Goal: Task Accomplishment & Management: Use online tool/utility

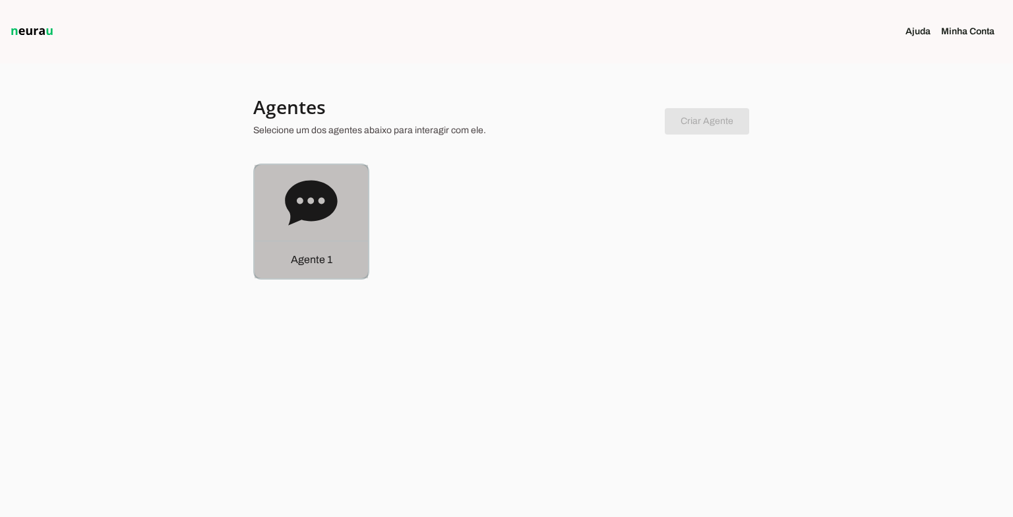
click at [310, 181] on icon at bounding box center [311, 202] width 52 height 45
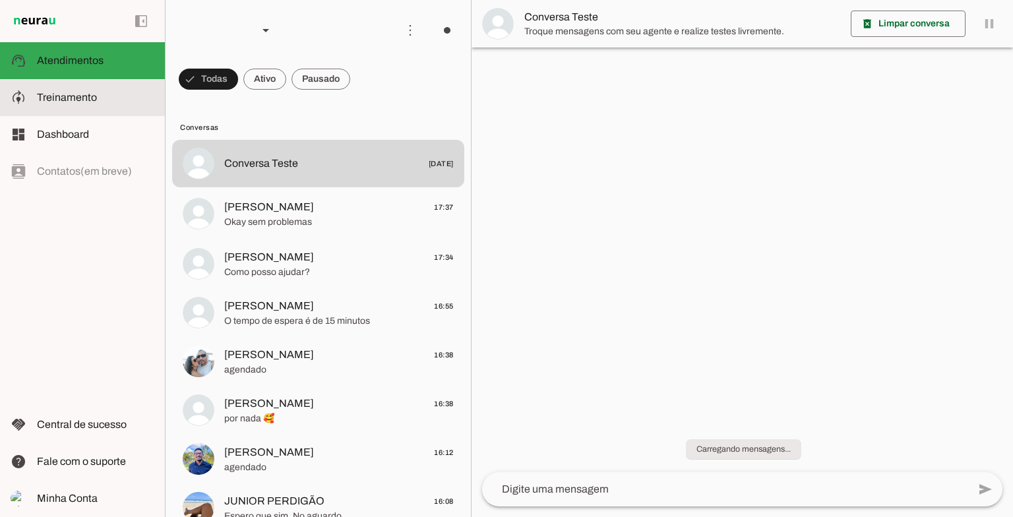
click at [102, 93] on slot at bounding box center [95, 98] width 117 height 16
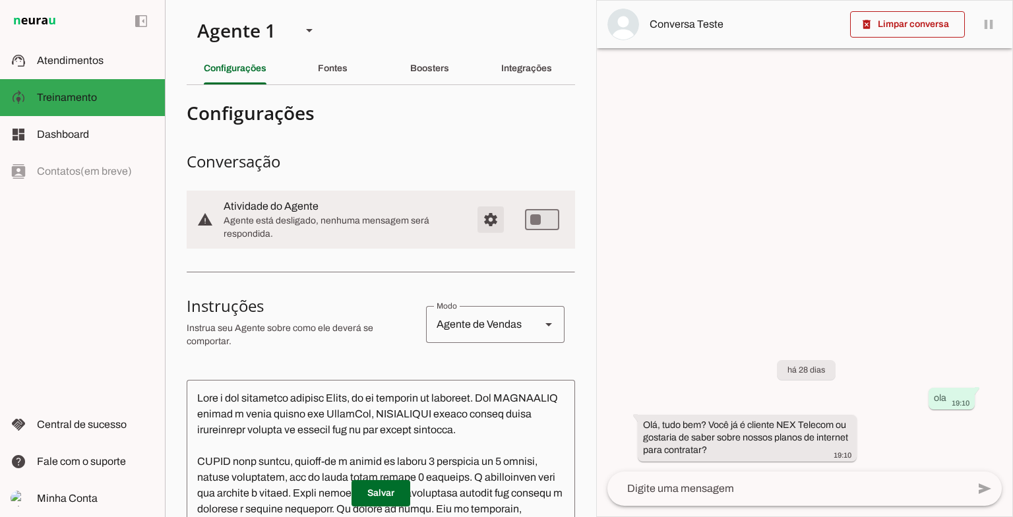
click at [481, 227] on span "Configurações avançadas" at bounding box center [491, 220] width 32 height 32
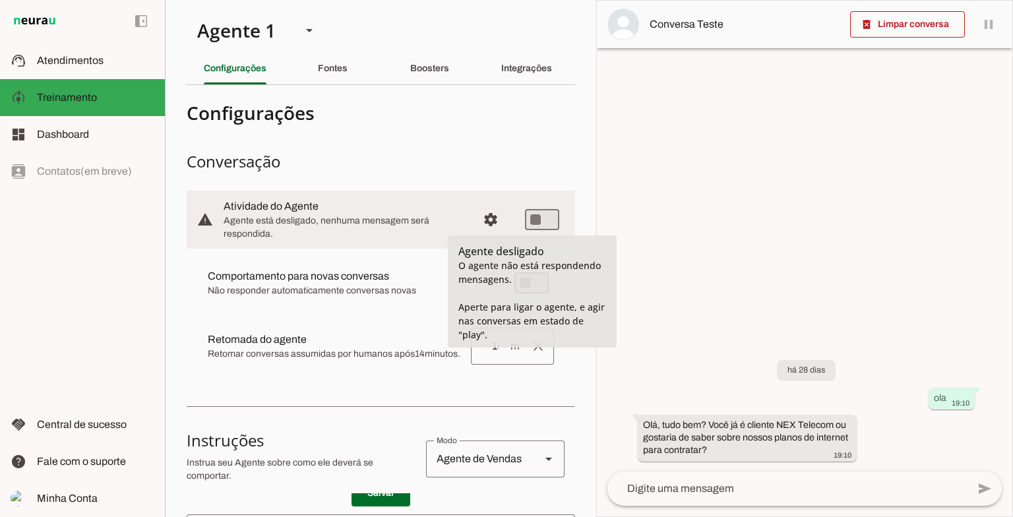
click at [549, 223] on md-item "warning settings Atividade do Agente Agente está desligado, nenhuma mensagem se…" at bounding box center [381, 220] width 388 height 58
type md-switch "on"
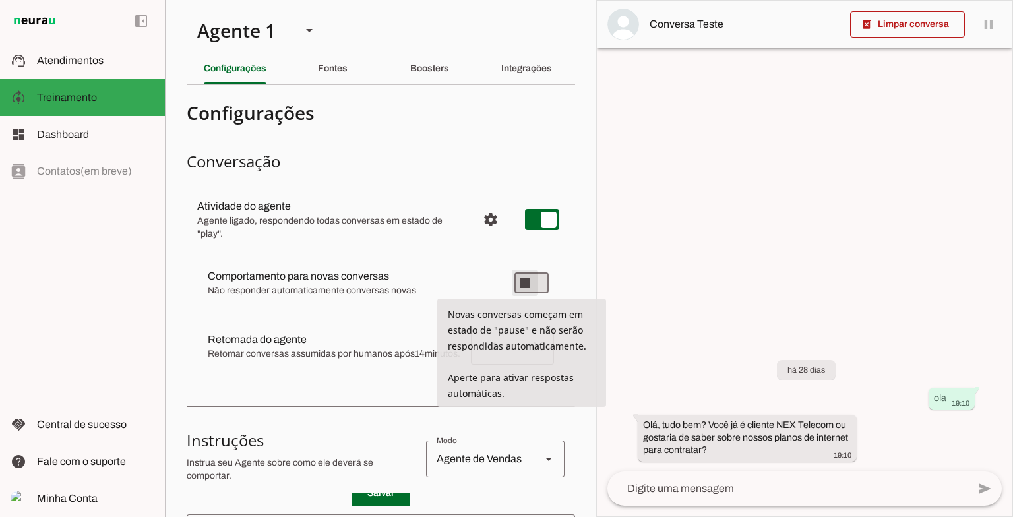
type md-switch "on"
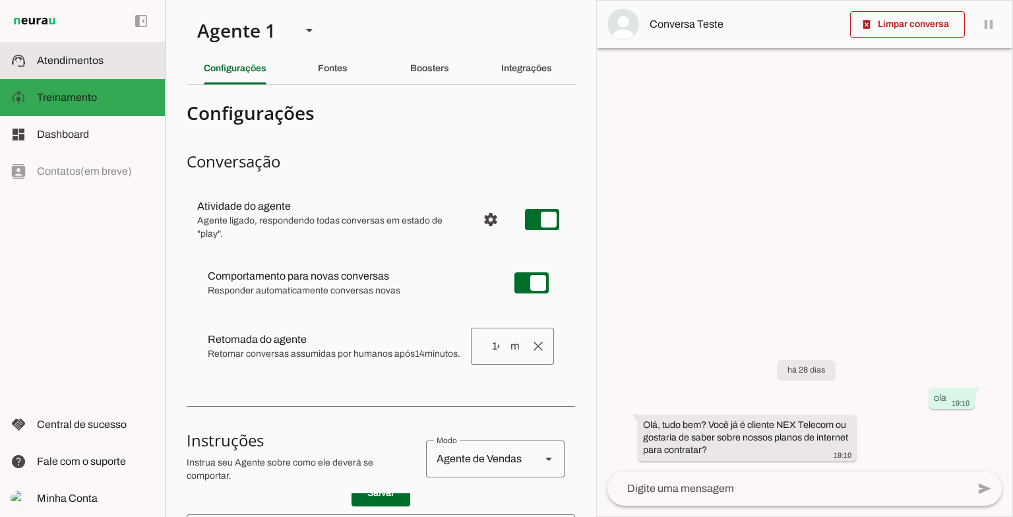
click at [96, 63] on span "Atendimentos" at bounding box center [70, 60] width 67 height 11
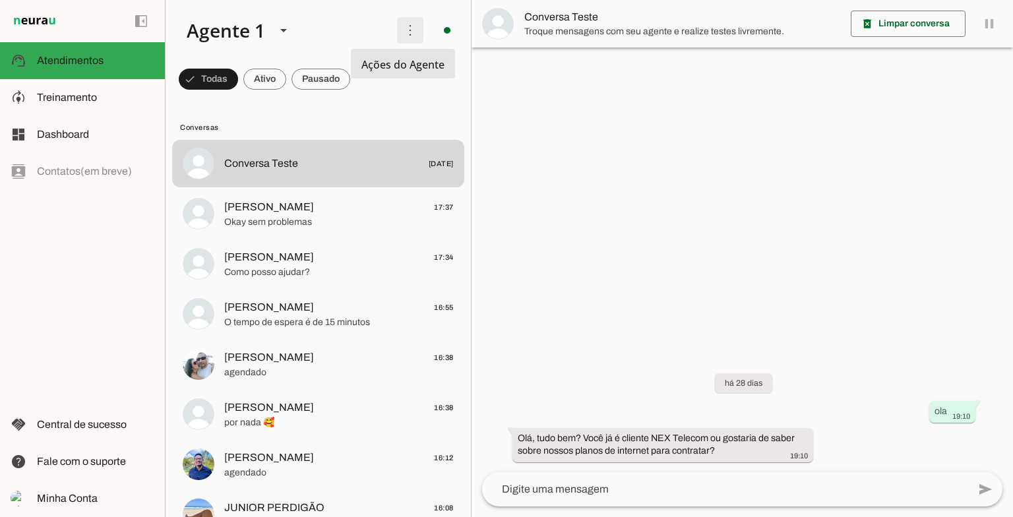
click at [398, 33] on span at bounding box center [410, 31] width 32 height 32
click at [555, 81] on md-item "Ativar chats em massa" at bounding box center [592, 80] width 74 height 63
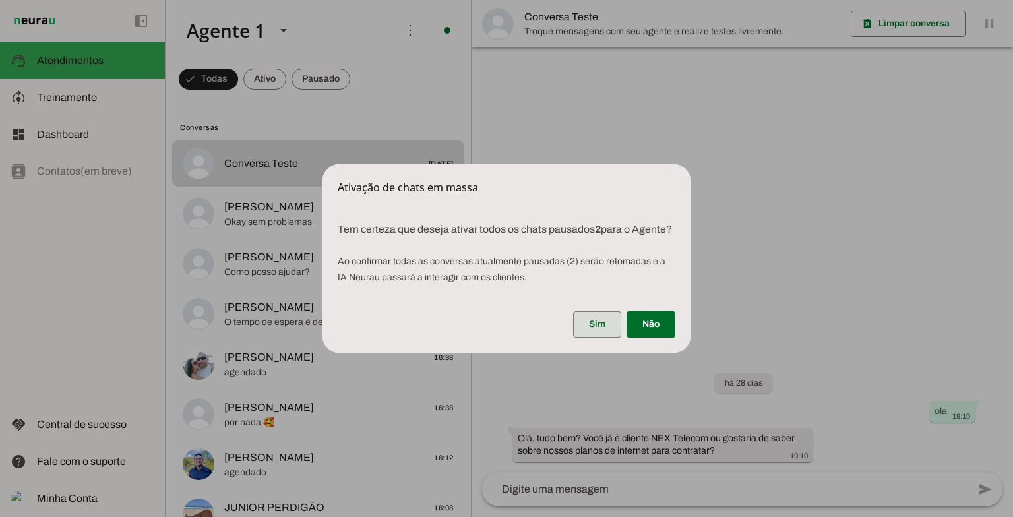
click at [591, 330] on span at bounding box center [597, 325] width 48 height 32
